Goal: Browse casually: Explore the website without a specific task or goal

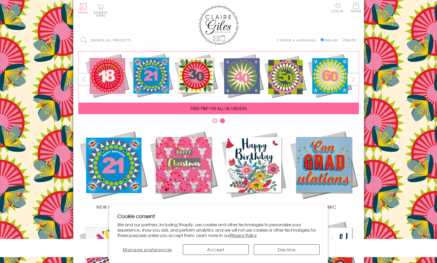
scroll to position [178, 0]
